Goal: Task Accomplishment & Management: Complete application form

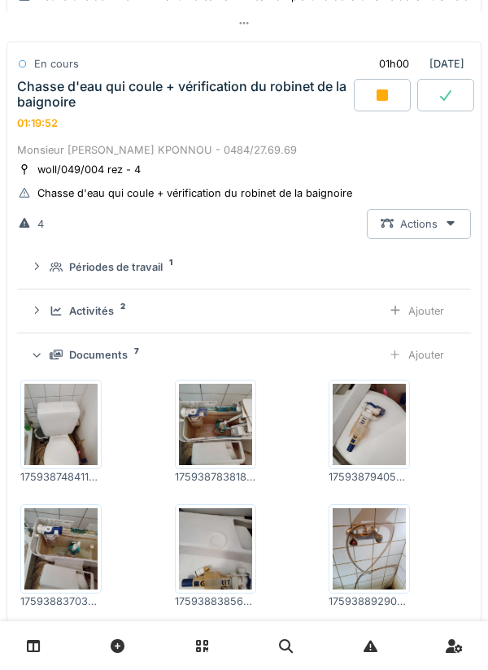
scroll to position [296, 0]
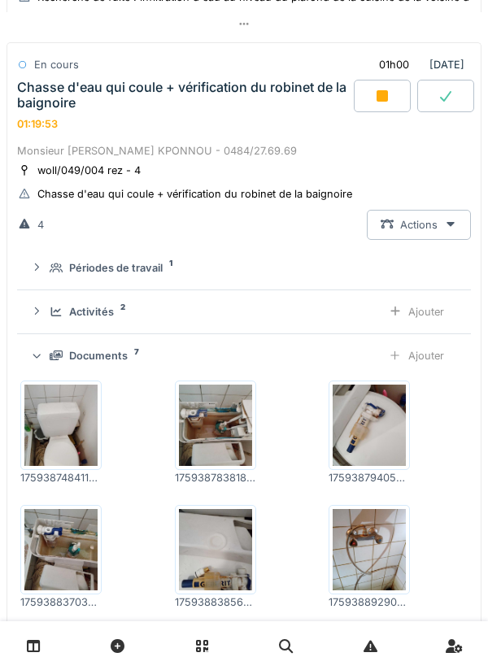
click at [428, 365] on div "Ajouter" at bounding box center [416, 356] width 83 height 30
click at [440, 358] on div "Ajouter" at bounding box center [416, 356] width 83 height 30
click at [431, 345] on div "Ajouter" at bounding box center [416, 356] width 83 height 30
click at [432, 370] on div "Ajouter" at bounding box center [416, 356] width 83 height 30
click at [431, 360] on div "Ajouter" at bounding box center [416, 356] width 83 height 30
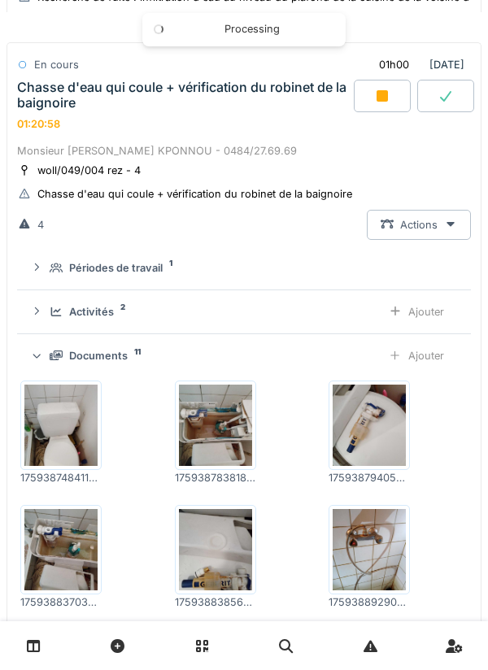
click at [428, 364] on div "Ajouter" at bounding box center [416, 356] width 83 height 30
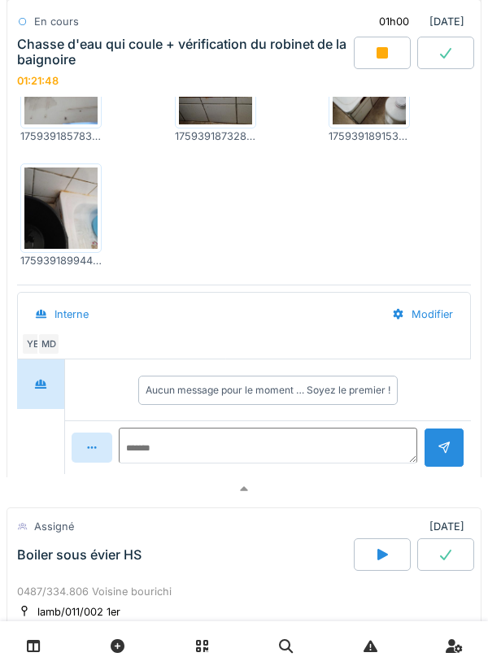
click at [298, 490] on div at bounding box center [244, 490] width 475 height 24
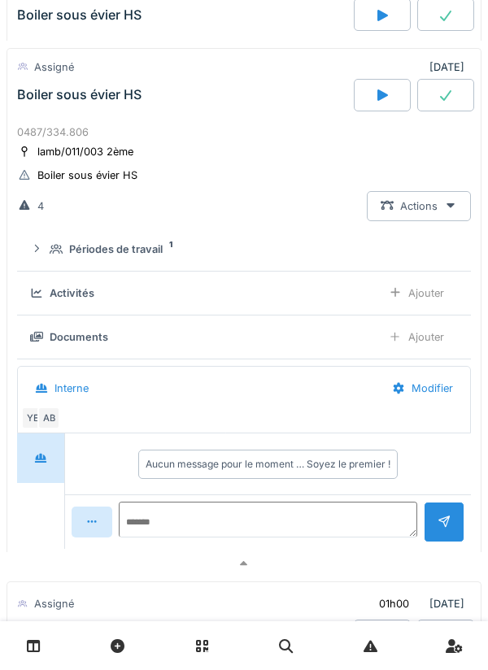
scroll to position [1002, 0]
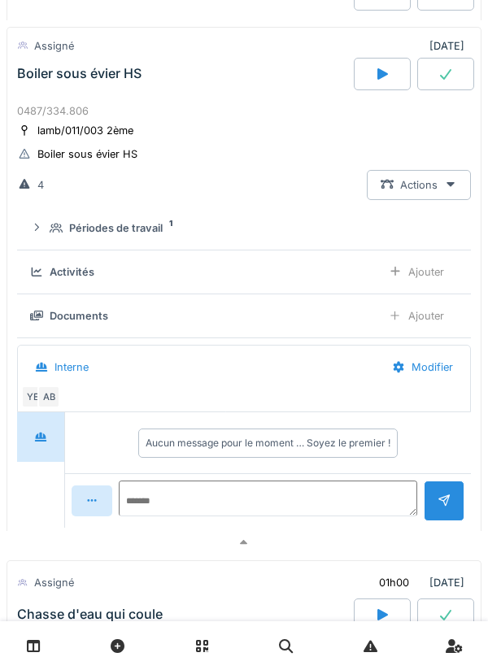
click at [338, 539] on div at bounding box center [244, 543] width 475 height 24
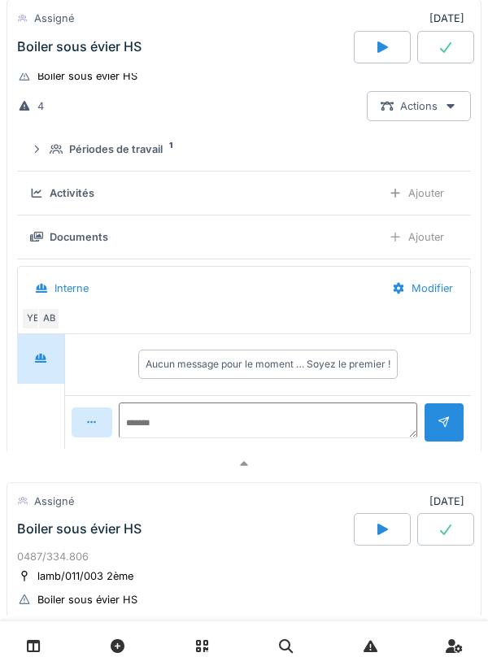
click at [368, 464] on div at bounding box center [244, 464] width 475 height 24
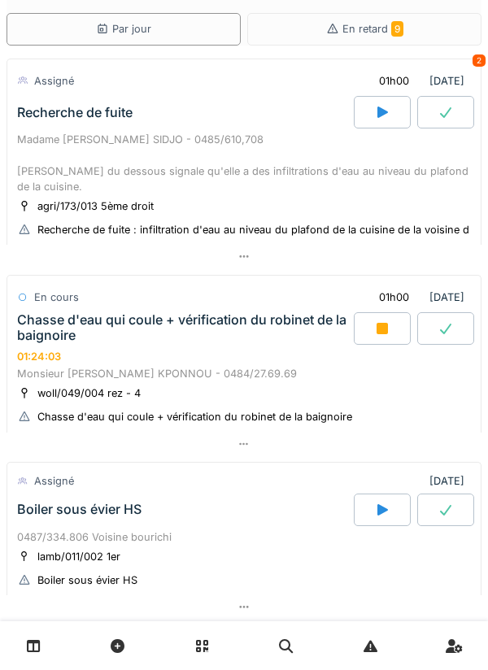
scroll to position [0, 0]
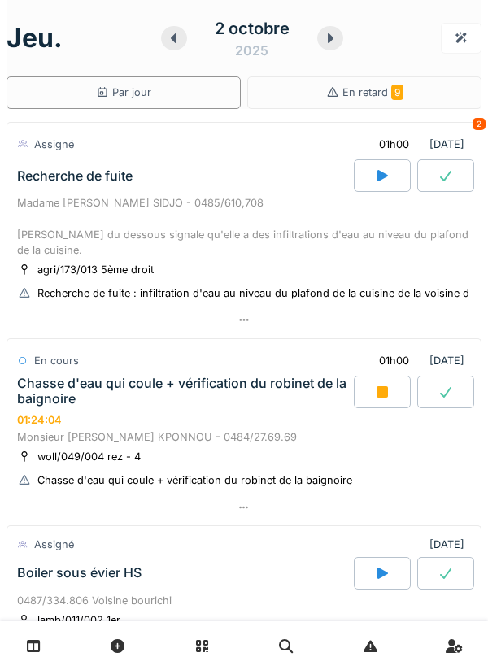
click at [388, 514] on div at bounding box center [244, 508] width 475 height 24
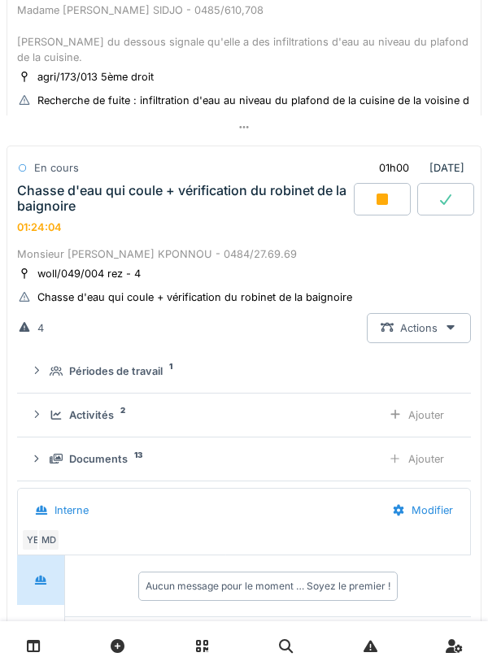
scroll to position [274, 0]
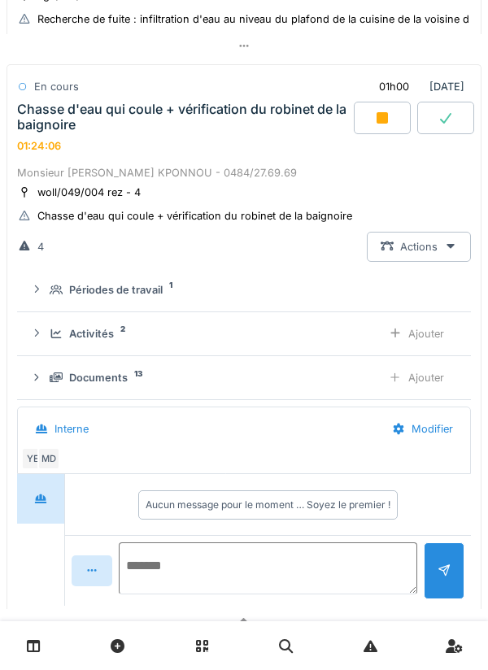
click at [334, 560] on textarea at bounding box center [268, 569] width 299 height 52
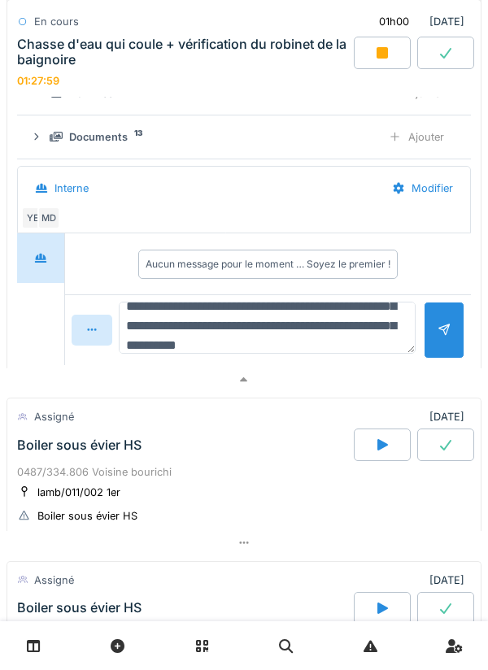
scroll to position [58, 0]
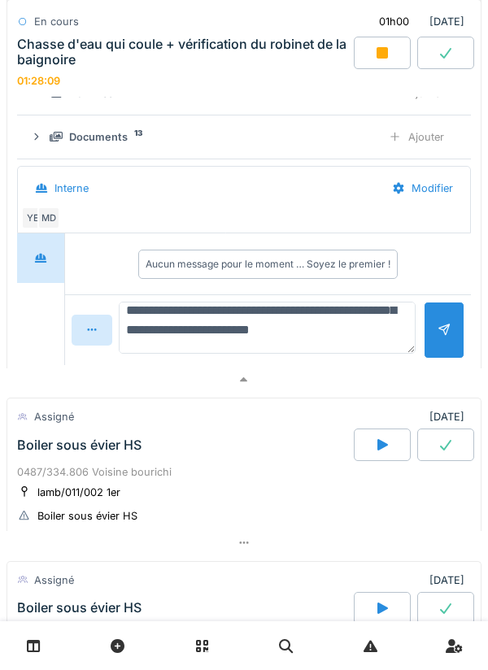
click at [202, 342] on textarea "**********" at bounding box center [267, 328] width 297 height 52
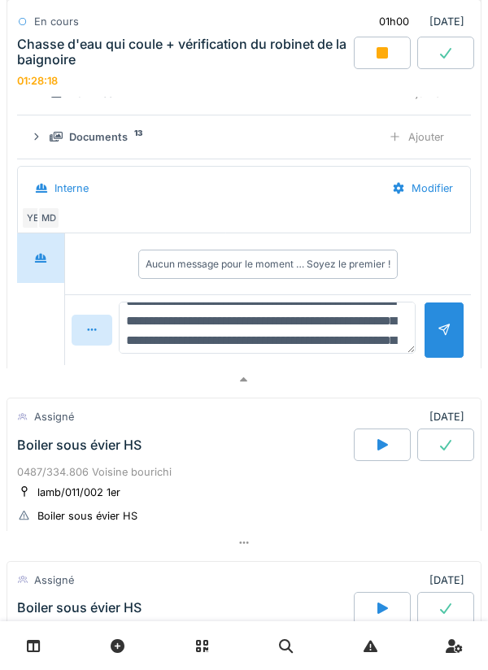
scroll to position [28, 0]
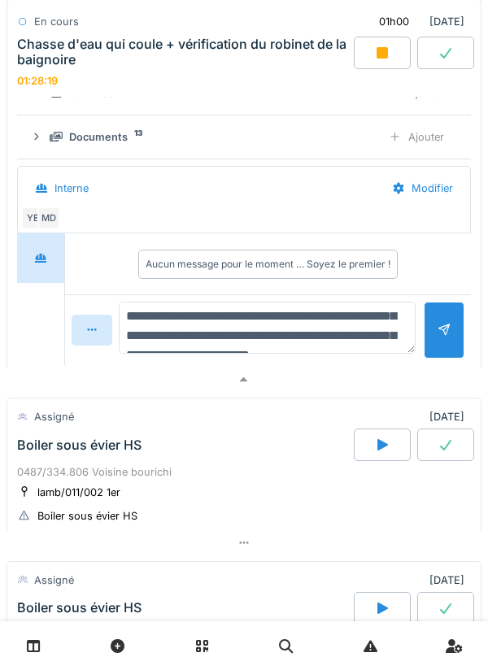
click at [334, 311] on textarea "**********" at bounding box center [267, 328] width 297 height 52
click at [334, 317] on textarea "**********" at bounding box center [267, 328] width 297 height 52
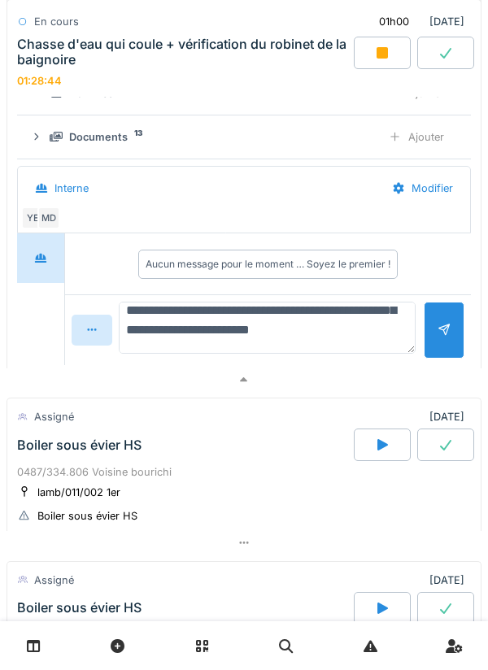
scroll to position [73, 0]
type textarea "**********"
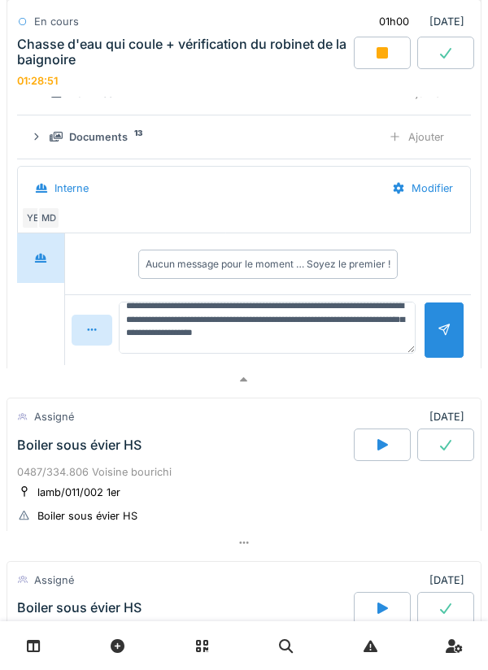
click at [447, 332] on div at bounding box center [444, 329] width 13 height 15
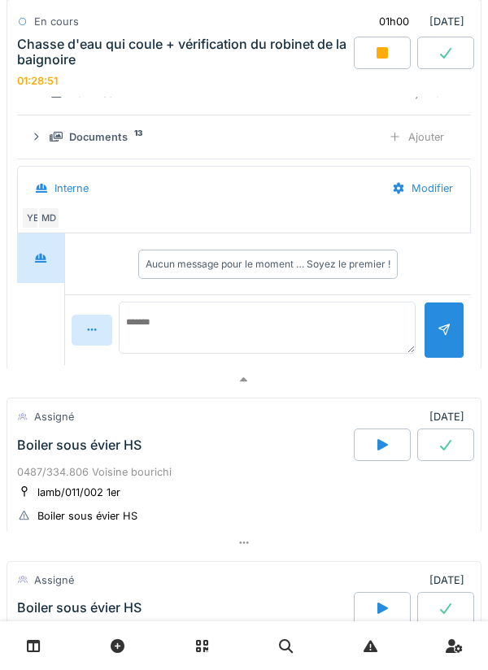
scroll to position [0, 0]
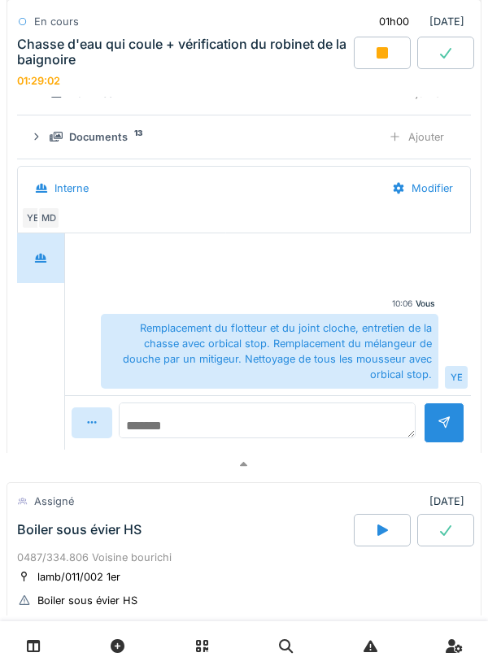
click at [359, 419] on textarea at bounding box center [267, 421] width 297 height 36
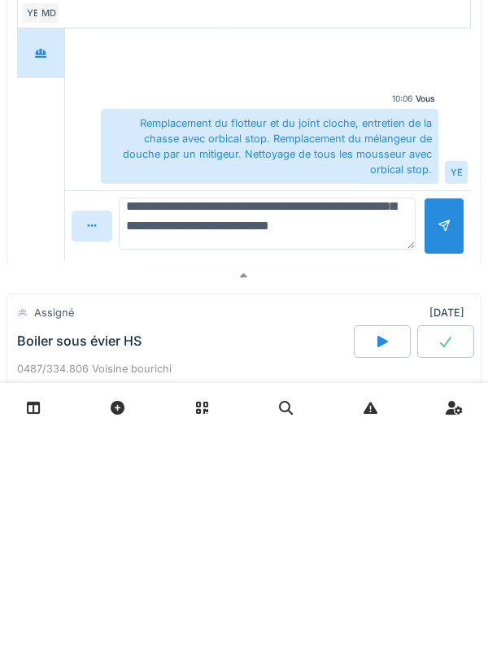
scroll to position [483, 0]
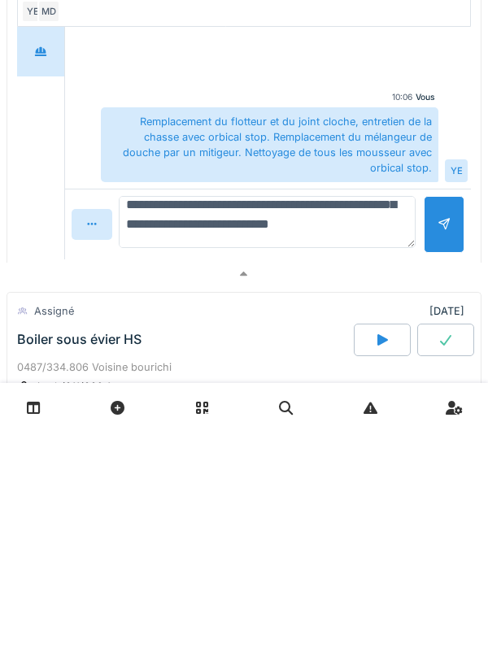
click at [219, 486] on textarea "**********" at bounding box center [267, 460] width 297 height 52
click at [134, 453] on textarea "**********" at bounding box center [267, 460] width 297 height 52
click at [136, 446] on textarea "**********" at bounding box center [267, 460] width 297 height 52
click at [128, 445] on textarea "**********" at bounding box center [267, 460] width 297 height 52
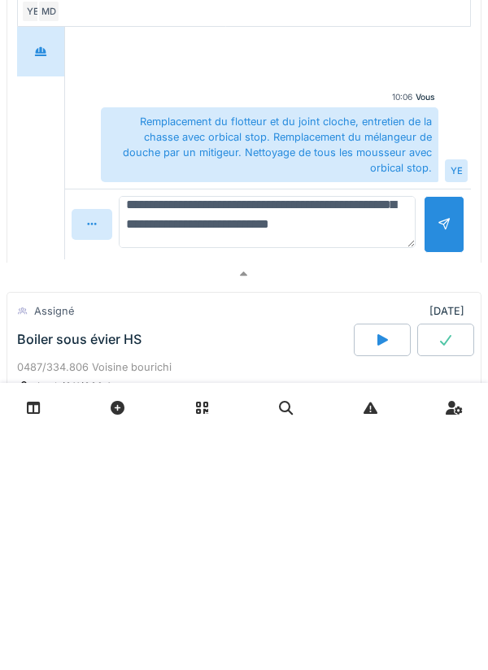
click at [130, 444] on textarea "**********" at bounding box center [267, 460] width 297 height 52
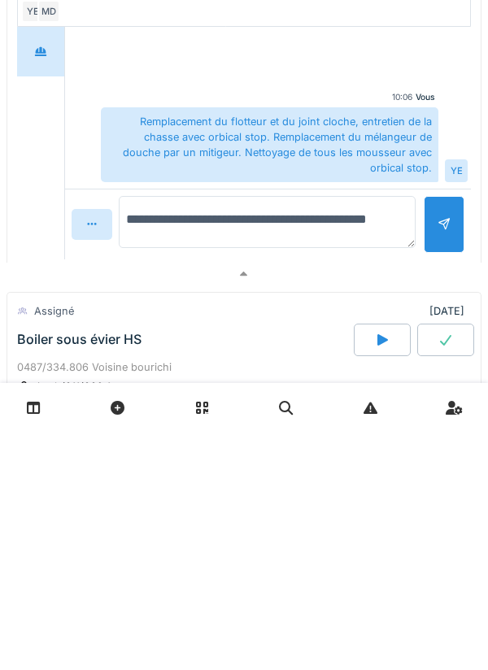
scroll to position [0, 0]
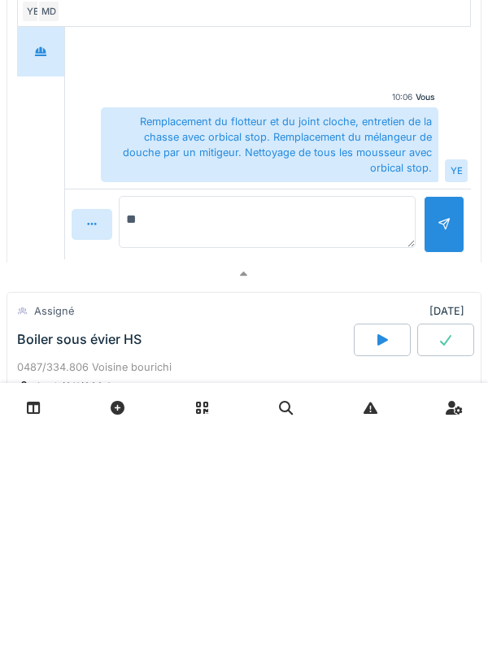
type textarea "*"
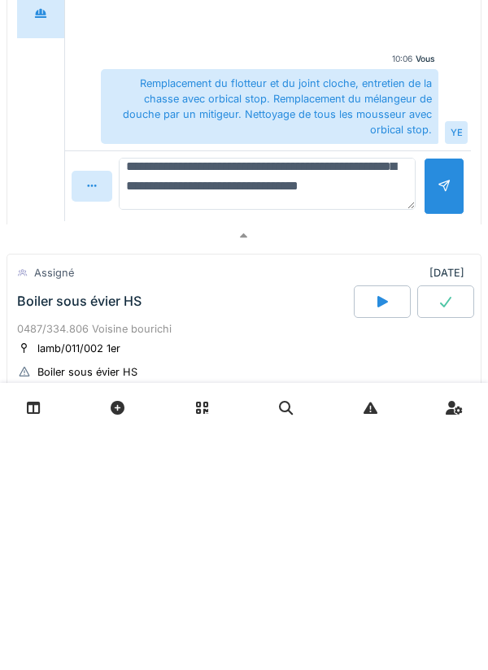
scroll to position [137, 0]
type textarea "**********"
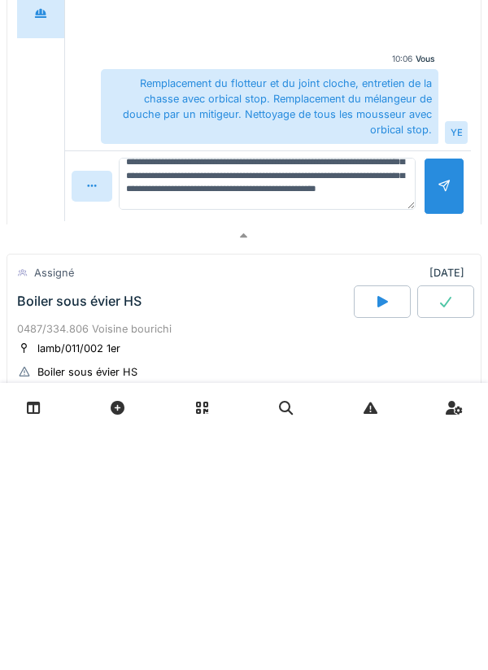
click at [442, 417] on div at bounding box center [444, 424] width 41 height 56
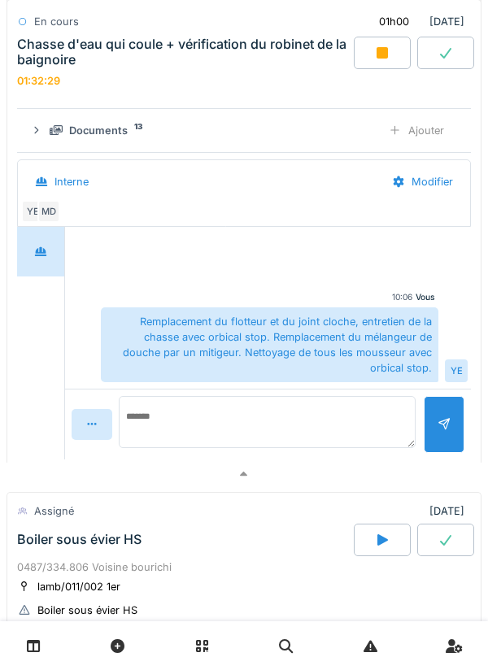
scroll to position [0, 0]
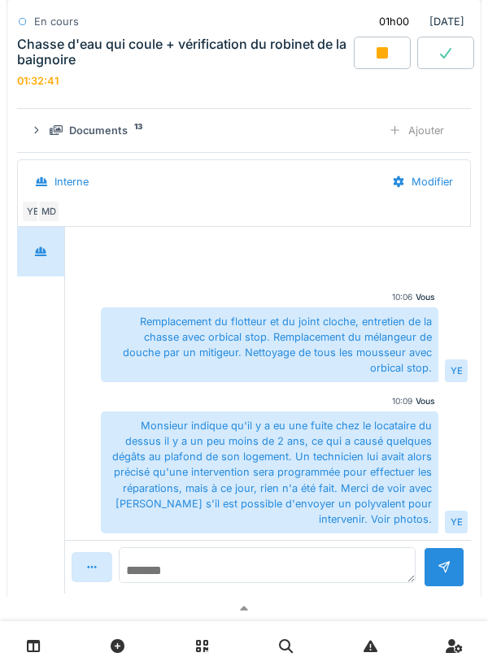
click at [329, 575] on textarea at bounding box center [267, 565] width 297 height 36
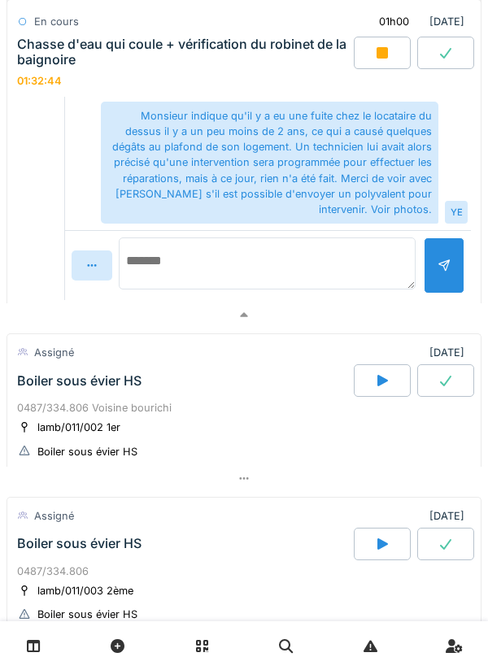
scroll to position [835, 0]
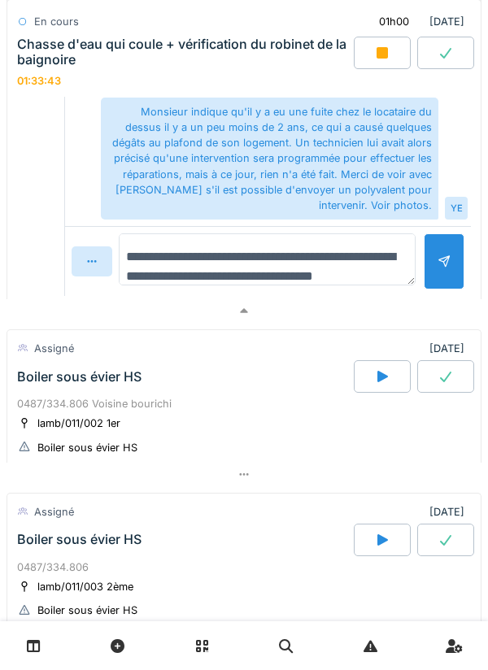
type textarea "**********"
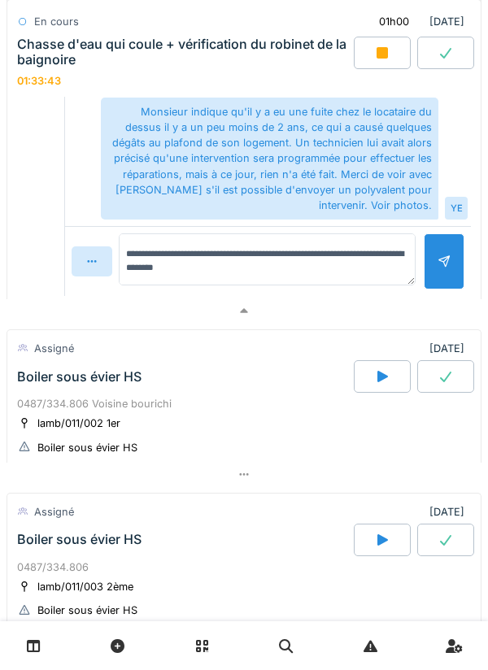
click at [438, 257] on div at bounding box center [444, 261] width 13 height 15
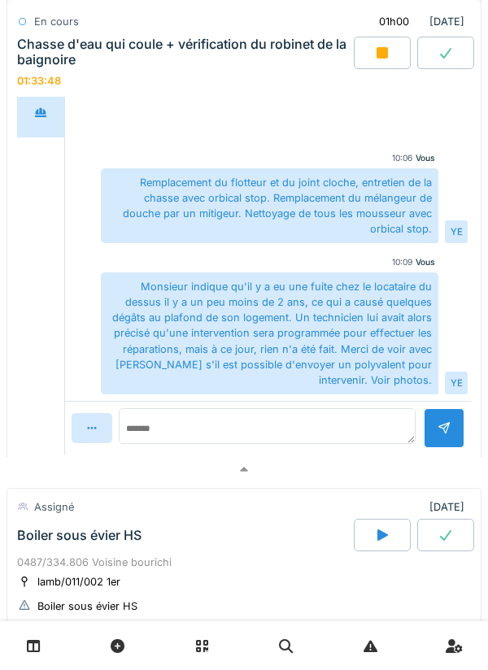
scroll to position [645, 0]
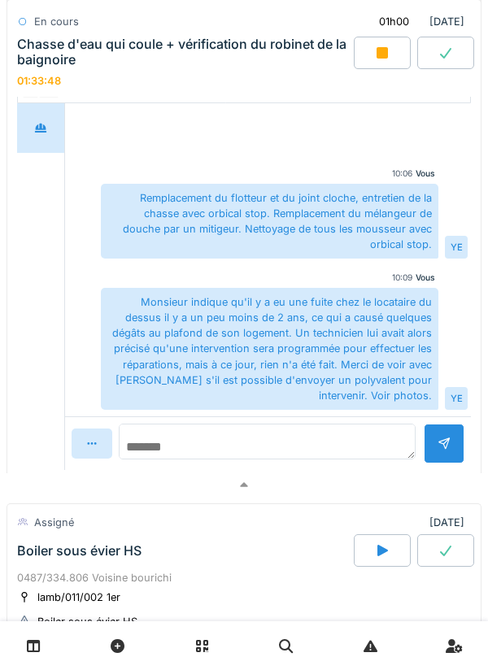
click at [344, 443] on textarea at bounding box center [267, 442] width 297 height 36
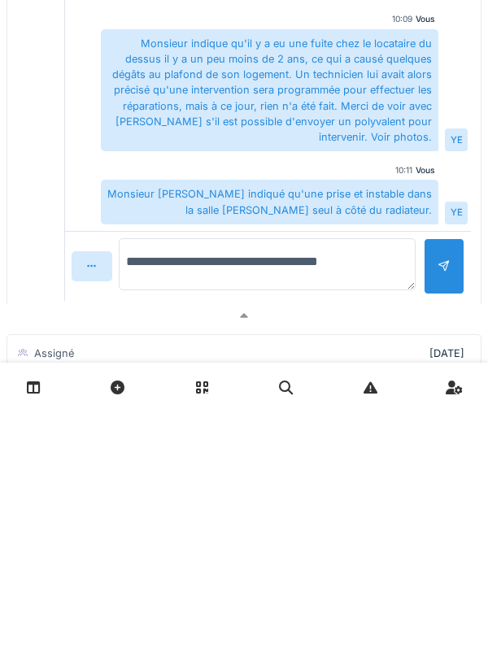
click at [255, 527] on textarea "**********" at bounding box center [267, 523] width 297 height 52
type textarea "**********"
click at [448, 529] on div at bounding box center [444, 524] width 13 height 15
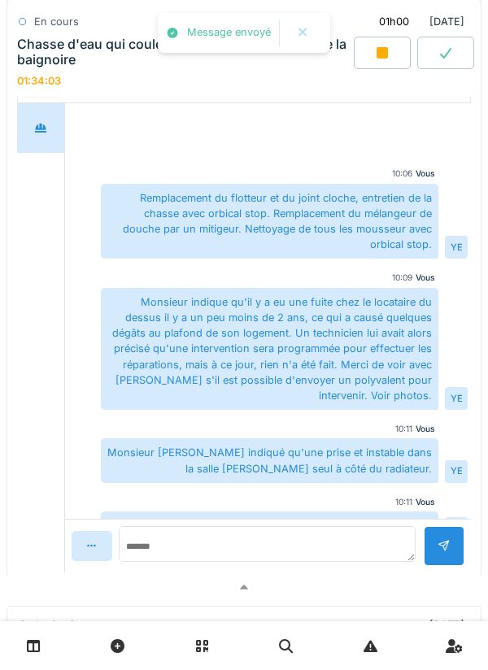
scroll to position [29, 0]
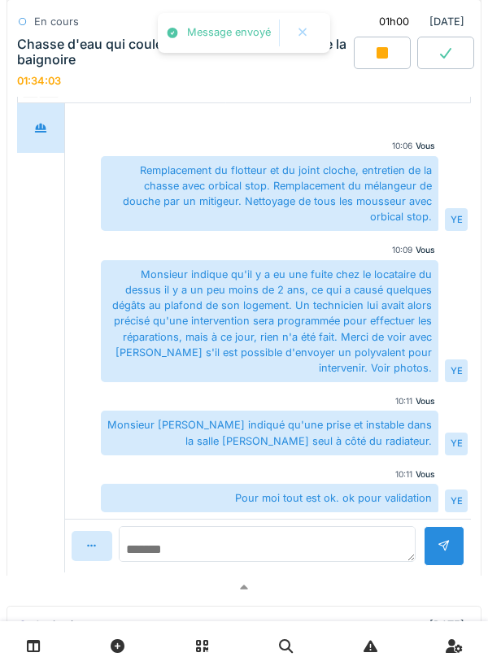
click at [338, 541] on textarea at bounding box center [267, 544] width 297 height 36
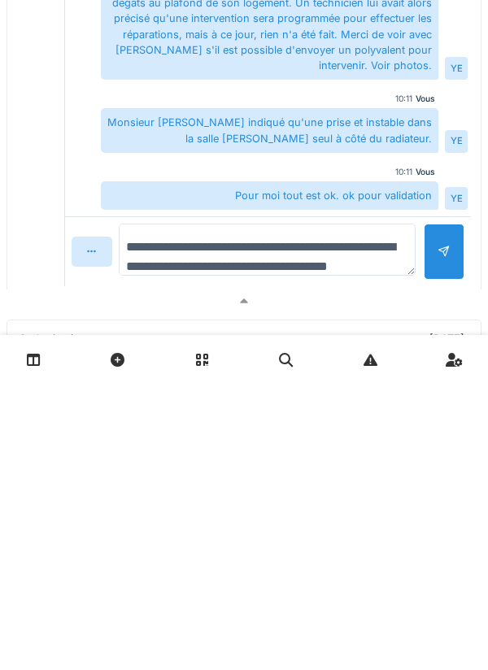
scroll to position [19, 0]
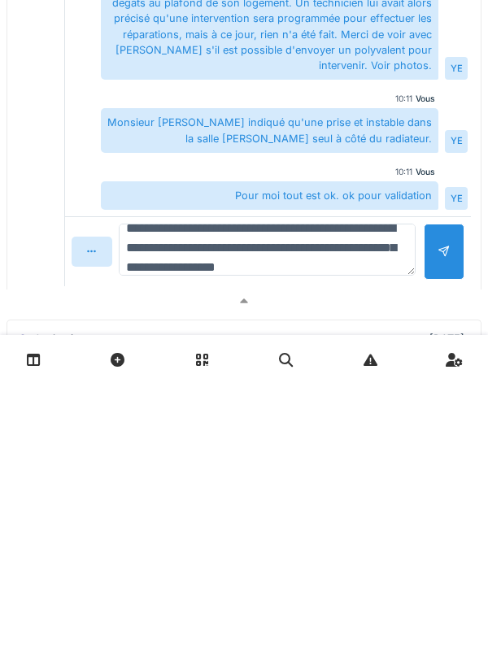
type textarea "**********"
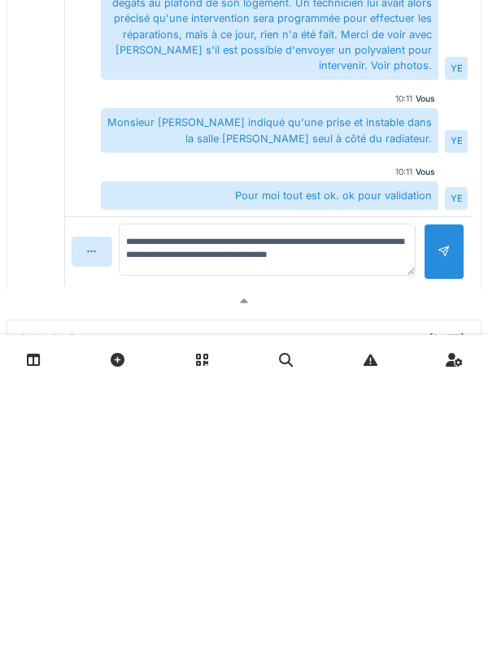
click at [443, 541] on div at bounding box center [444, 537] width 13 height 15
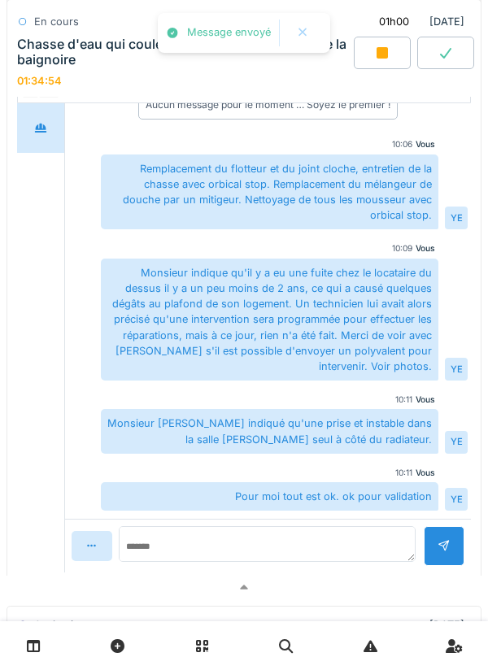
scroll to position [102, 0]
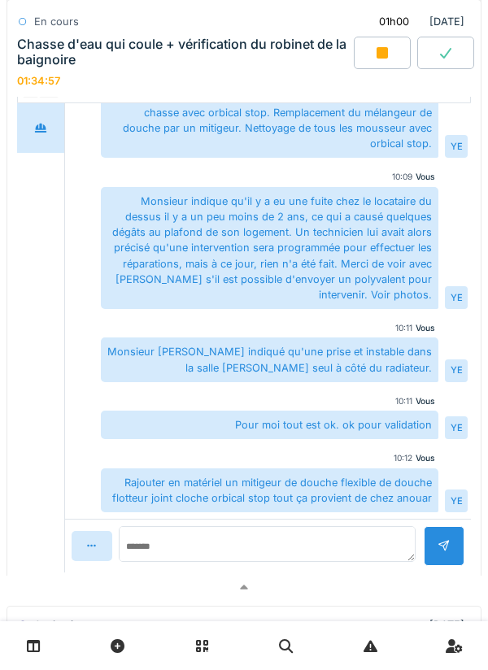
click at [395, 59] on div at bounding box center [382, 53] width 57 height 33
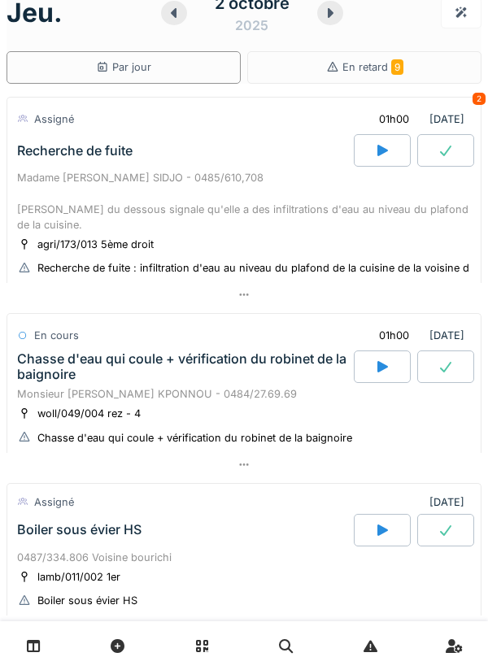
scroll to position [0, 0]
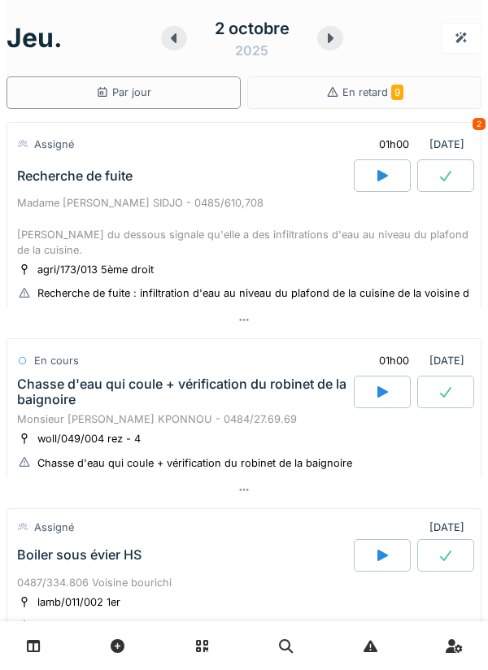
click at [423, 498] on div at bounding box center [244, 490] width 475 height 24
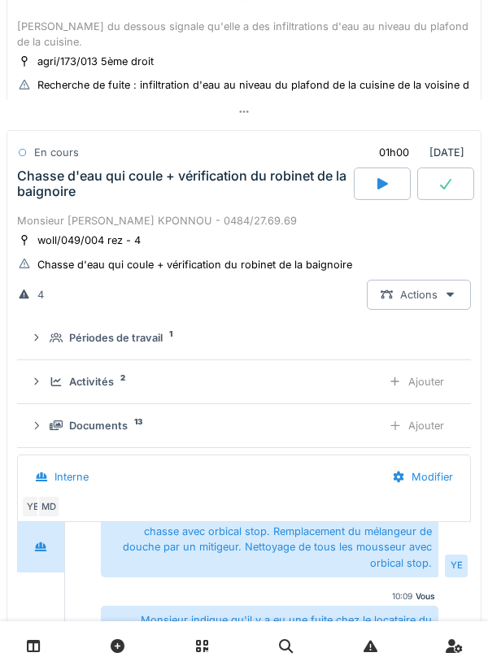
scroll to position [274, 0]
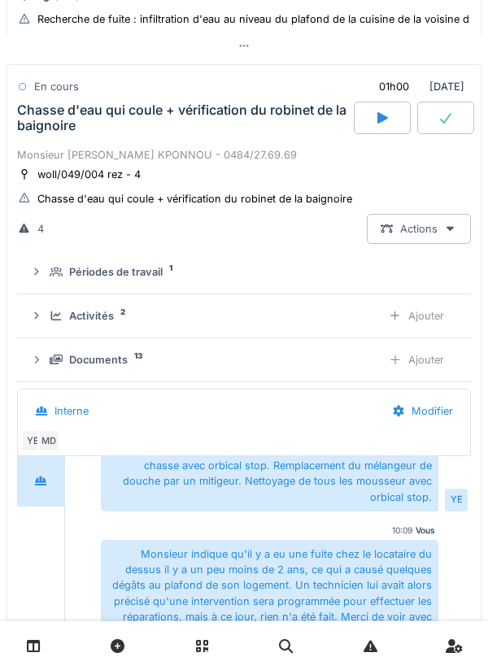
click at [342, 316] on div "Activités 2" at bounding box center [209, 315] width 319 height 15
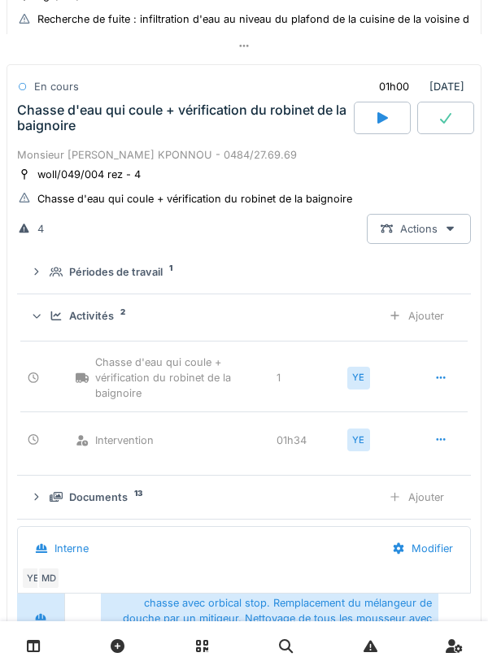
click at [363, 311] on div "Activités 2" at bounding box center [209, 315] width 319 height 15
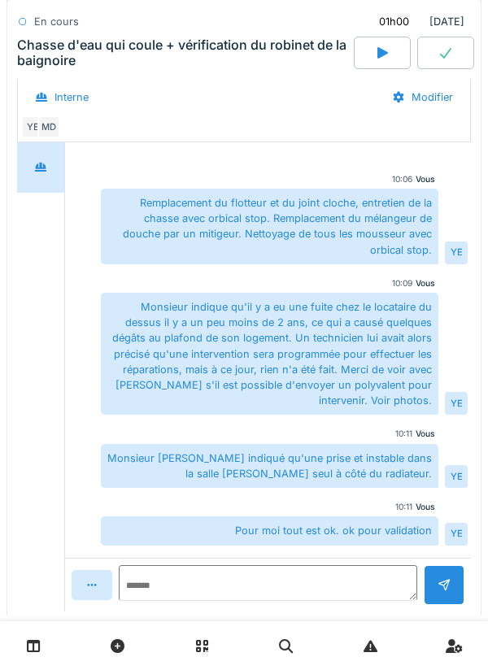
scroll to position [102, 0]
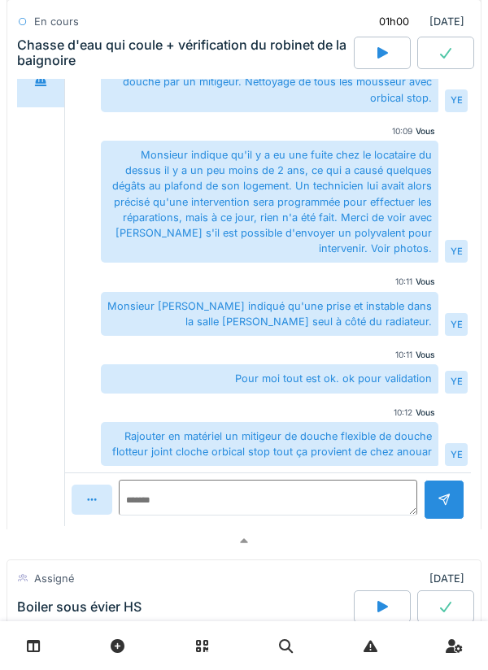
click at [403, 547] on div at bounding box center [244, 542] width 475 height 24
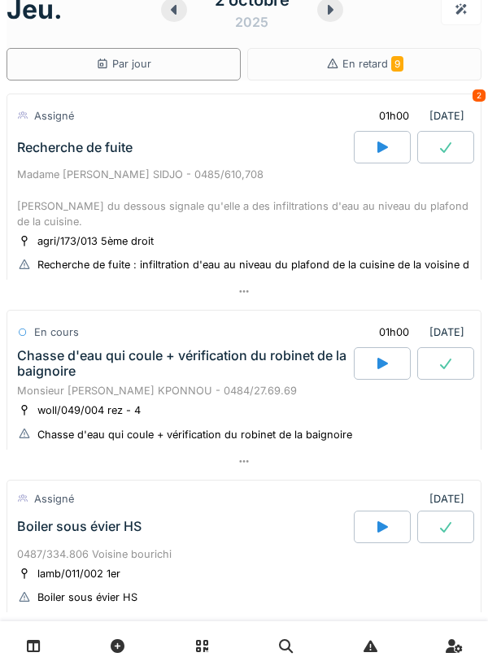
scroll to position [10, 0]
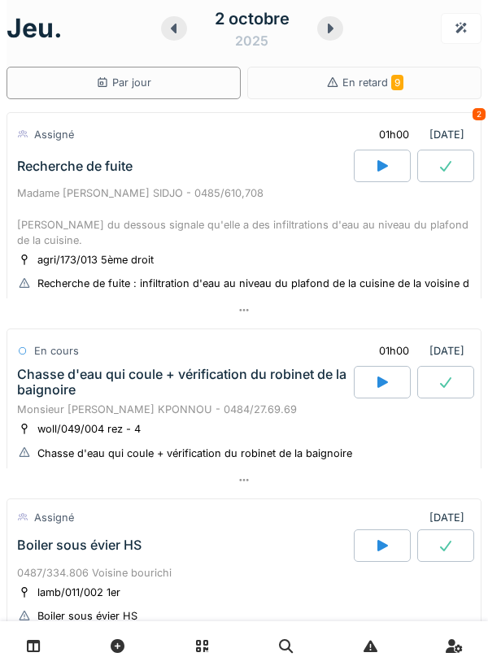
click at [463, 320] on div at bounding box center [244, 311] width 475 height 24
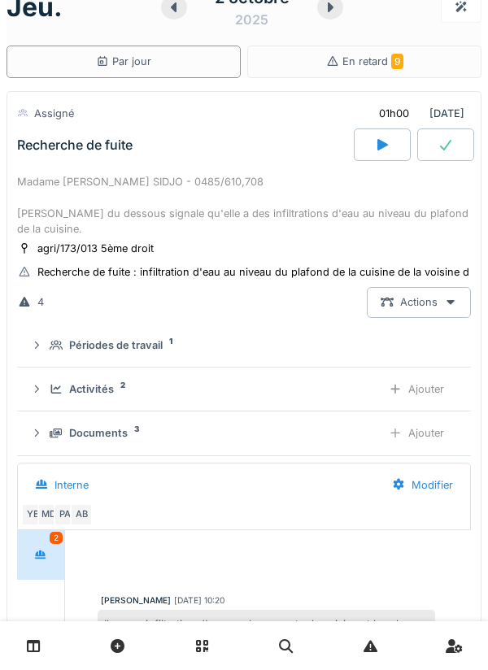
scroll to position [57, 0]
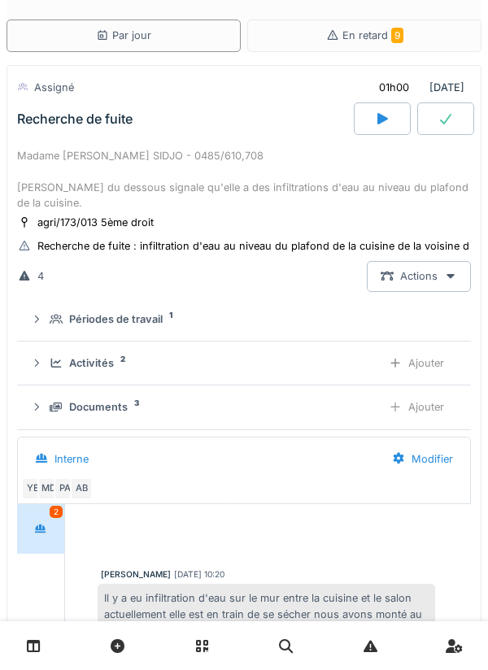
click at [363, 312] on summary "Périodes de travail 1" at bounding box center [244, 320] width 441 height 30
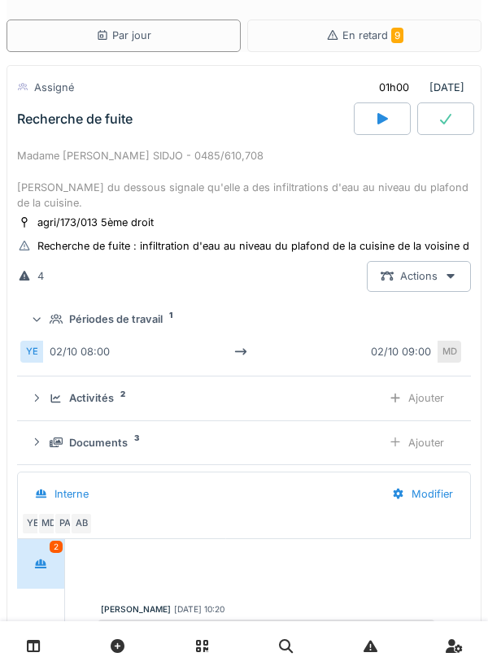
click at [363, 316] on div "Périodes de travail 1" at bounding box center [251, 319] width 402 height 15
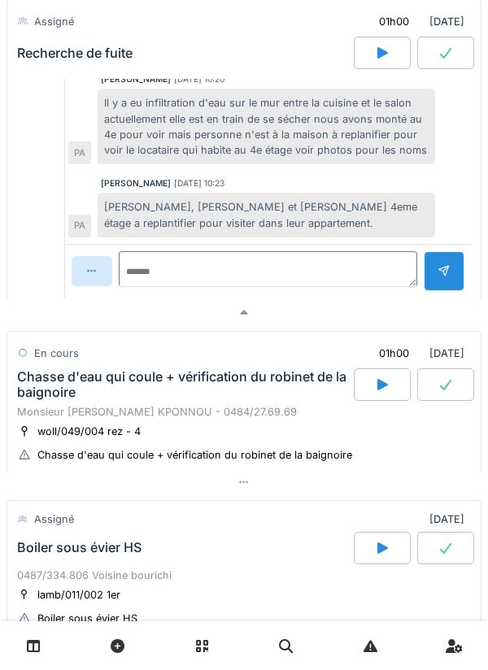
click at [399, 342] on div "01h00" at bounding box center [394, 353] width 58 height 30
click at [413, 312] on div at bounding box center [244, 313] width 475 height 24
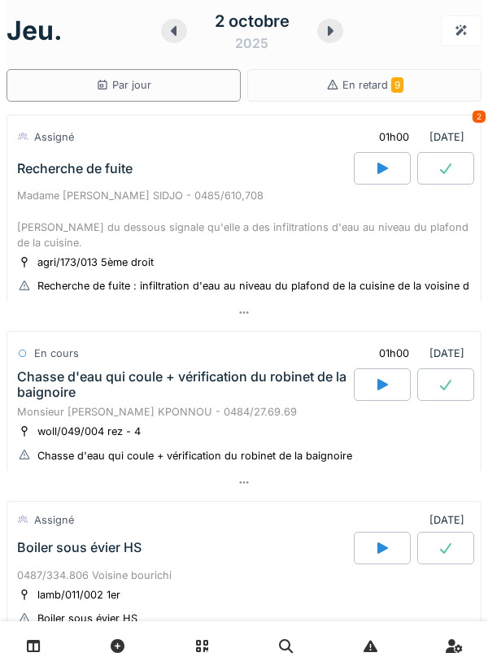
scroll to position [0, 0]
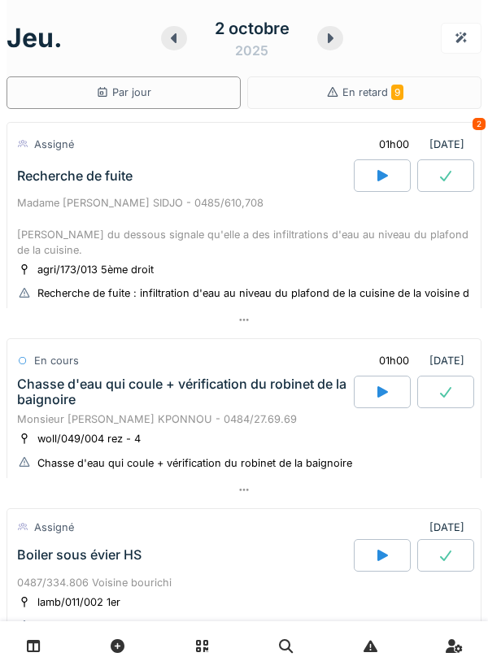
click at [399, 161] on div at bounding box center [382, 175] width 57 height 33
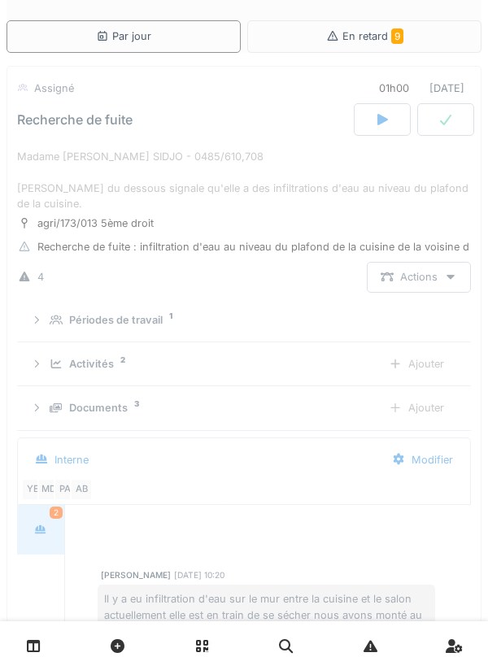
scroll to position [57, 0]
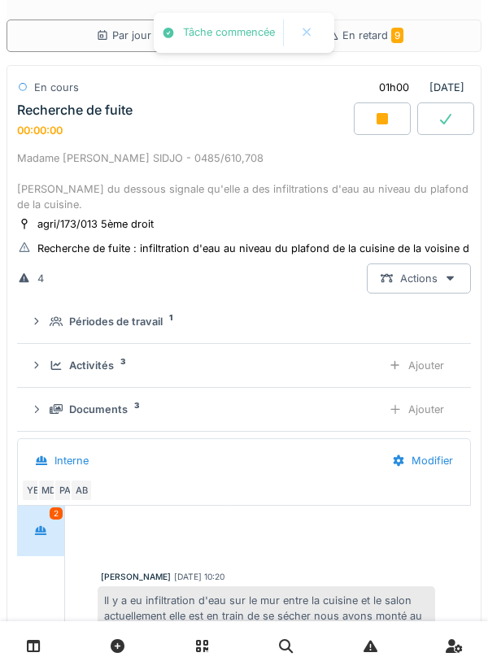
click at [413, 373] on div "Ajouter" at bounding box center [416, 366] width 83 height 30
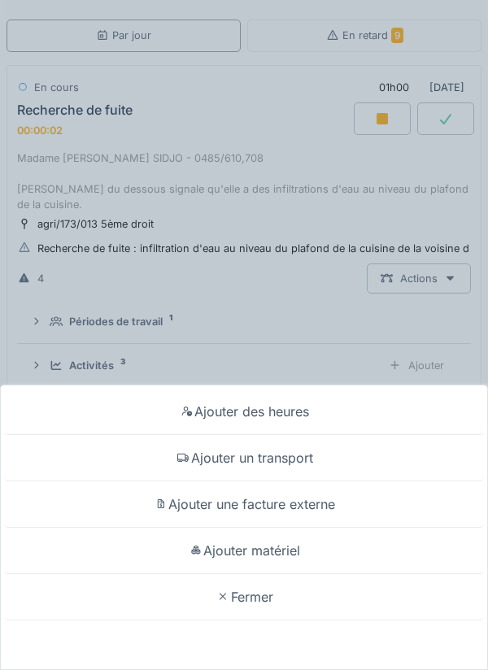
click at [338, 469] on div "Ajouter un transport" at bounding box center [244, 458] width 480 height 46
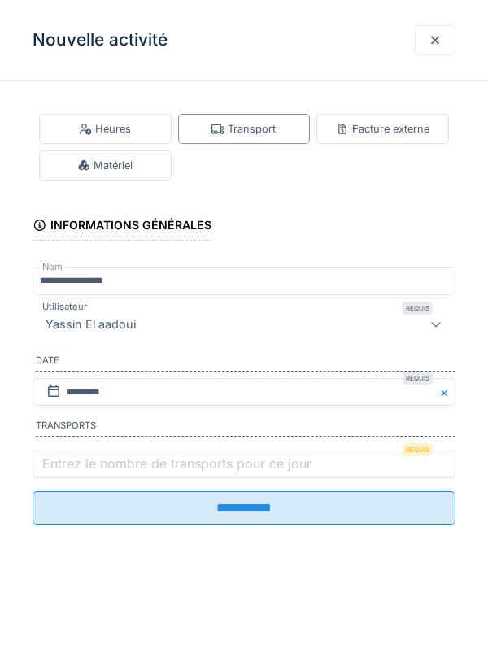
click at [183, 473] on label "Entrez le nombre de transports pour ce jour" at bounding box center [177, 464] width 276 height 20
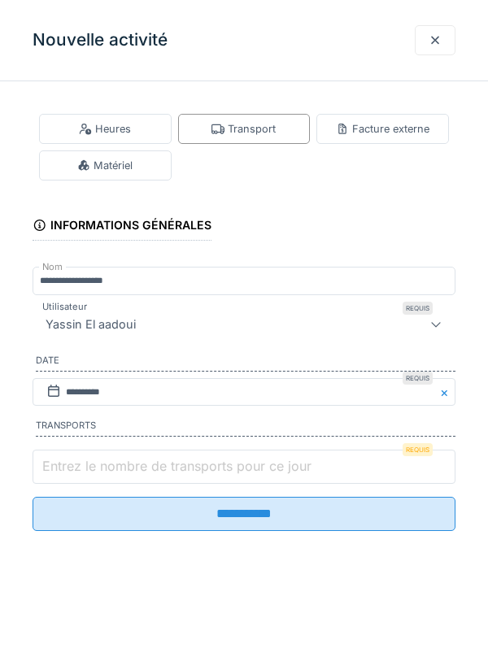
click at [183, 475] on input "Entrez le nombre de transports pour ce jour" at bounding box center [244, 467] width 423 height 34
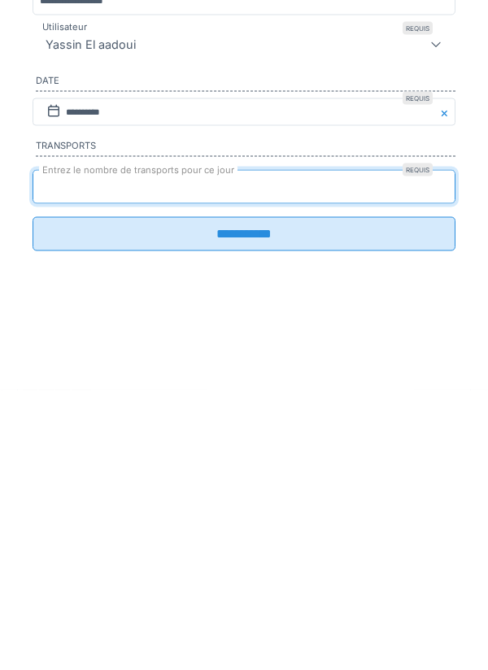
type input "*"
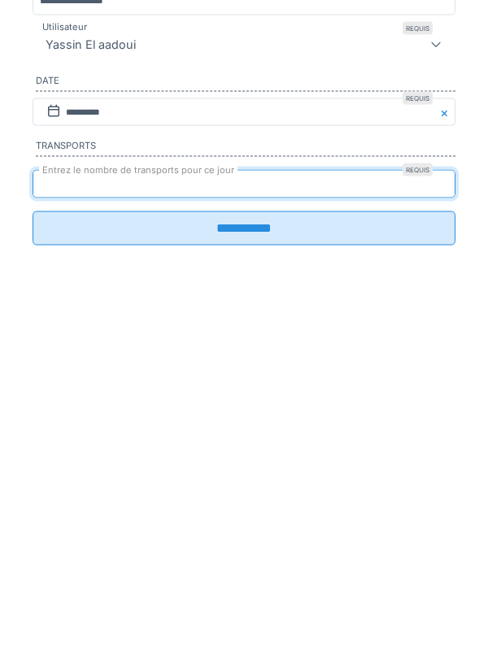
click at [308, 525] on input "**********" at bounding box center [244, 508] width 423 height 34
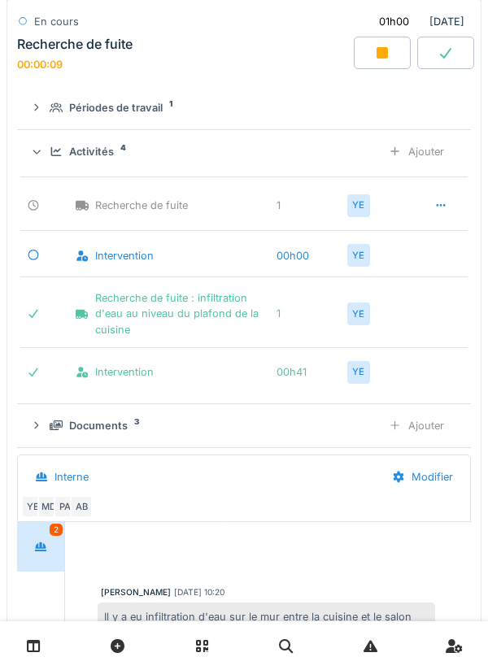
scroll to position [438, 0]
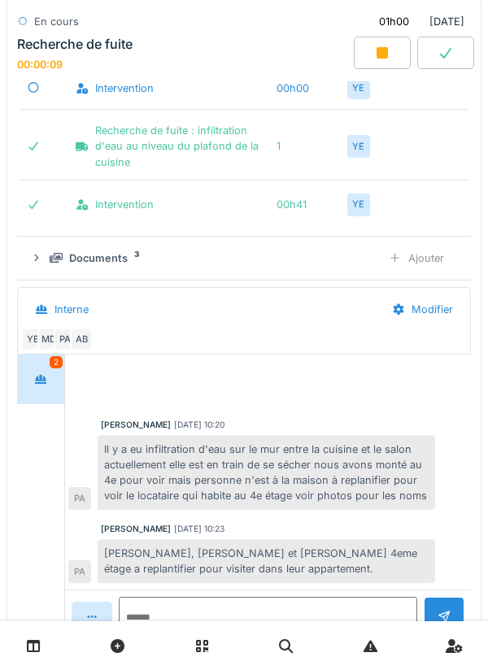
click at [331, 247] on div "Documents 3 Ajouter" at bounding box center [244, 258] width 428 height 30
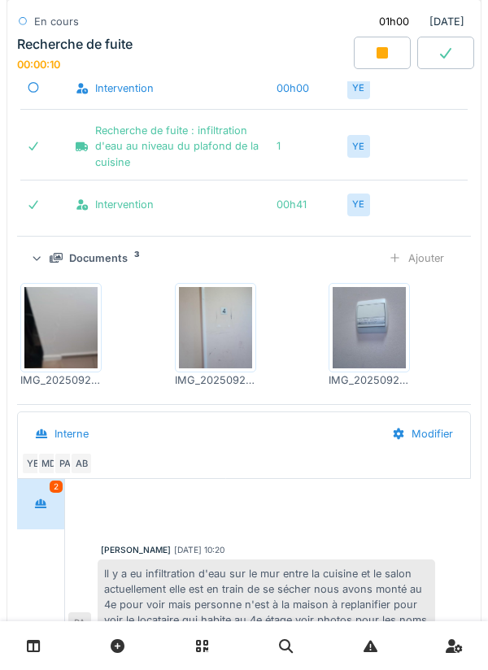
click at [341, 255] on div "Documents 3" at bounding box center [209, 258] width 319 height 15
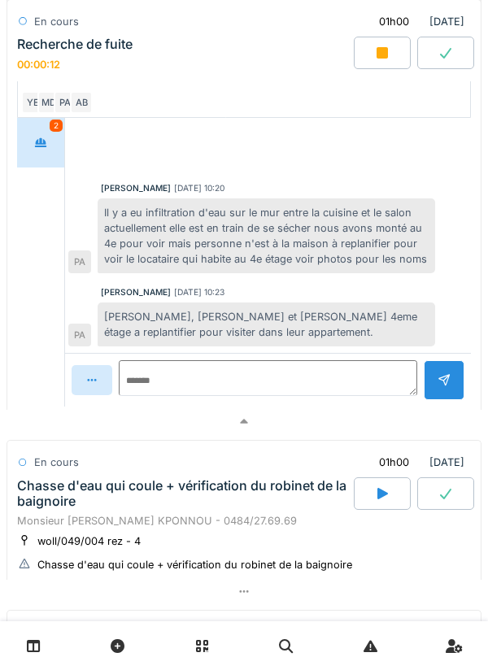
click at [307, 421] on div at bounding box center [244, 422] width 475 height 24
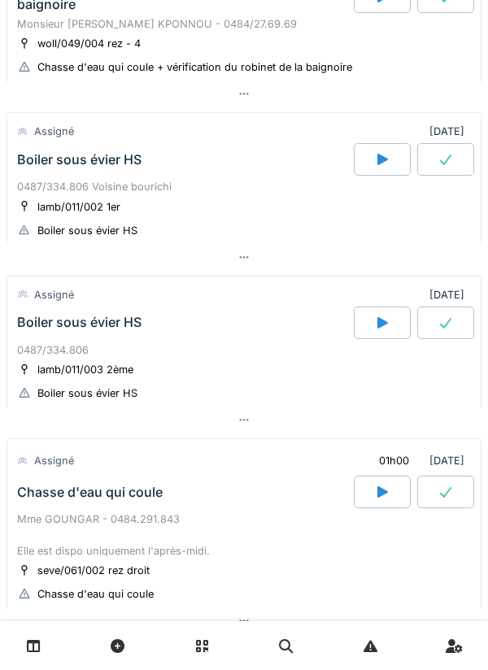
scroll to position [0, 0]
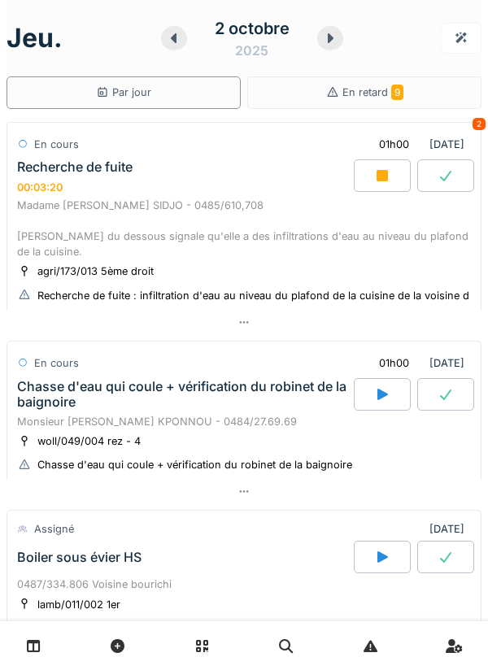
click at [438, 300] on div "Recherche de fuite : infiltration d'eau au niveau du plafond de la cuisine de l…" at bounding box center [283, 295] width 493 height 15
